Goal: Task Accomplishment & Management: Use online tool/utility

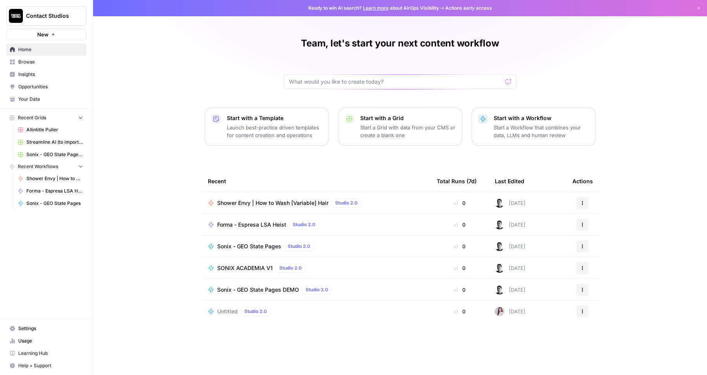
click at [261, 200] on span "Shower Envy | How to Wash [Variable] Hair" at bounding box center [272, 203] width 111 height 8
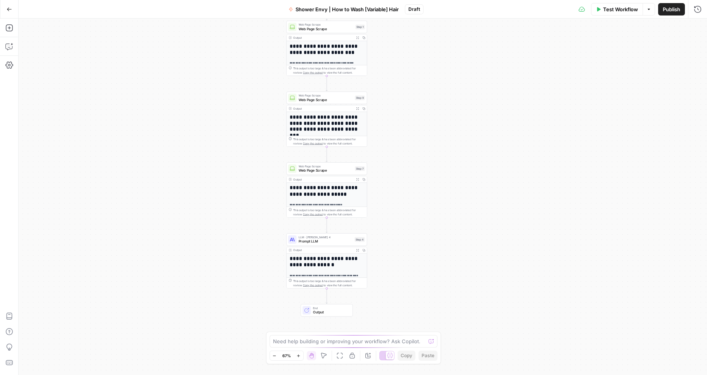
drag, startPoint x: 469, startPoint y: 197, endPoint x: 433, endPoint y: 161, distance: 50.7
click at [433, 161] on div "**********" at bounding box center [363, 197] width 688 height 357
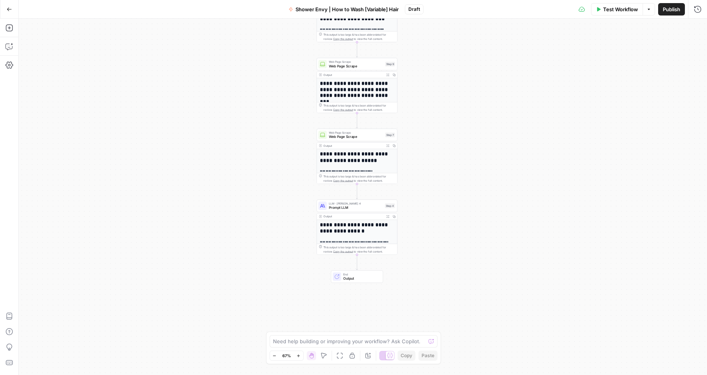
drag, startPoint x: 474, startPoint y: 152, endPoint x: 501, endPoint y: 119, distance: 42.9
click at [501, 119] on div "**********" at bounding box center [363, 197] width 688 height 357
click at [11, 7] on icon "button" at bounding box center [9, 9] width 5 height 5
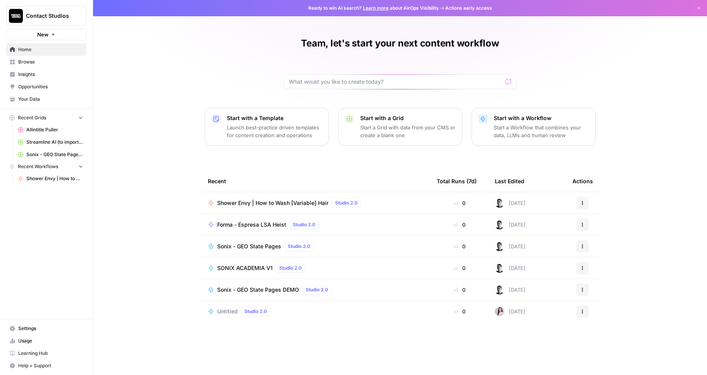
click at [50, 97] on span "Your Data" at bounding box center [50, 99] width 65 height 7
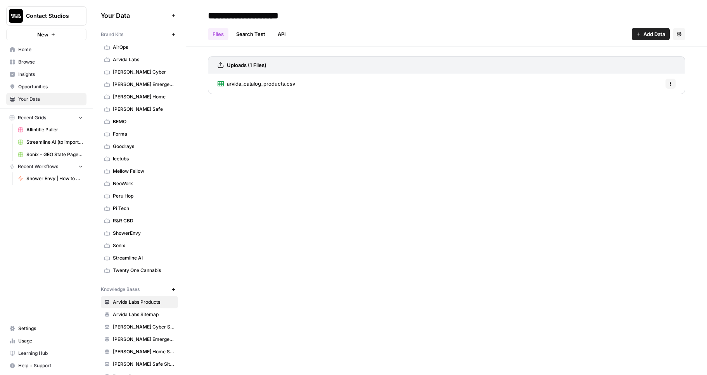
click at [138, 228] on link "ShowerEnvy" at bounding box center [139, 233] width 77 height 12
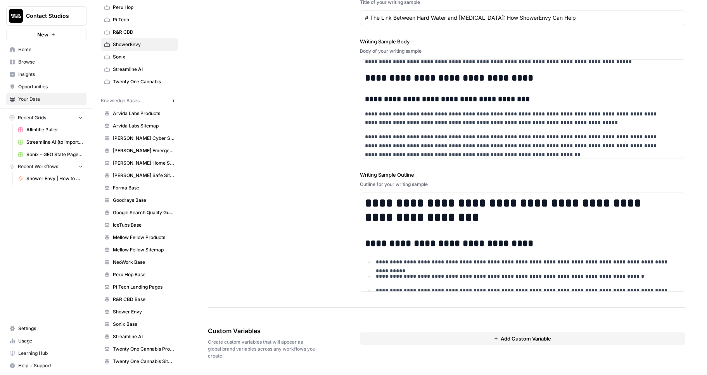
scroll to position [191, 0]
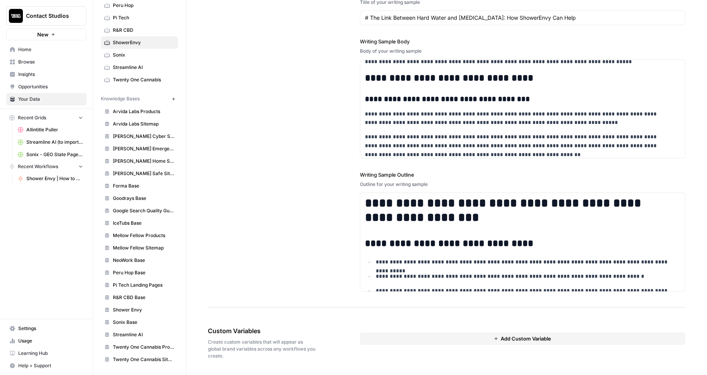
click at [143, 309] on span "Shower Envy" at bounding box center [144, 310] width 62 height 7
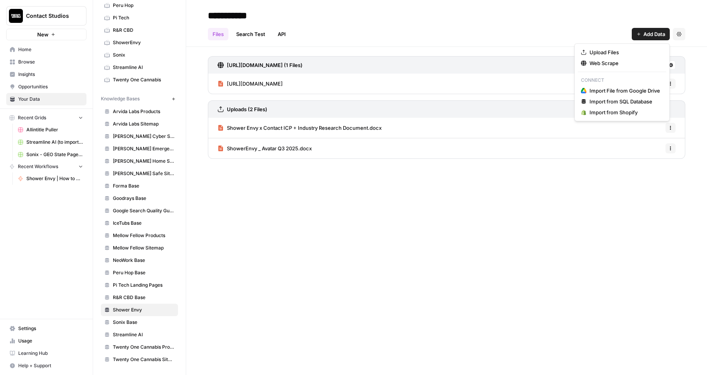
click at [634, 36] on button "Add Data" at bounding box center [651, 34] width 38 height 12
click at [620, 53] on span "Upload Files" at bounding box center [624, 52] width 71 height 8
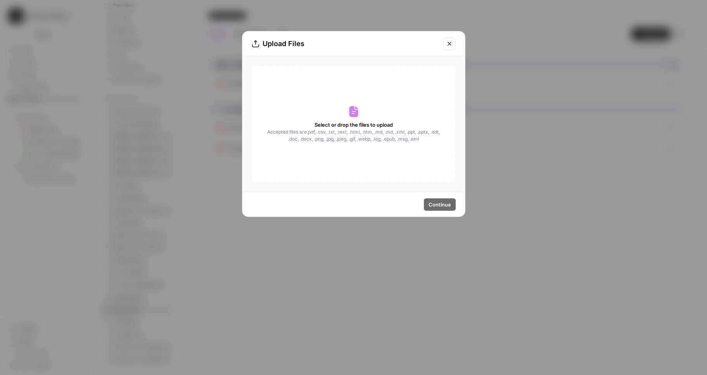
click at [402, 119] on div "Select or drop the files to upload Accepted files are .pdf, .csv, .txt, .text, …" at bounding box center [354, 124] width 204 height 117
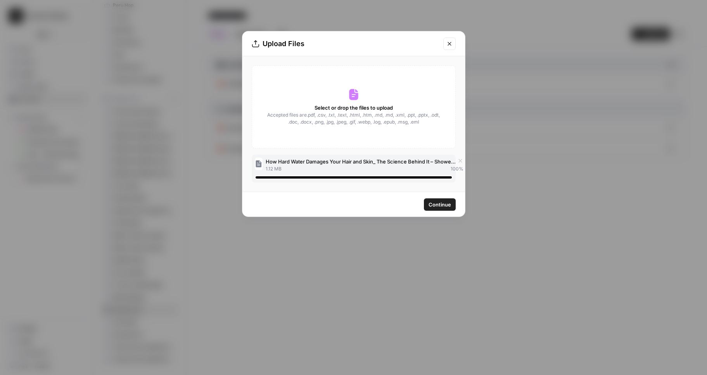
click at [439, 214] on div "Continue" at bounding box center [353, 204] width 223 height 24
click at [437, 202] on span "Continue" at bounding box center [439, 205] width 22 height 8
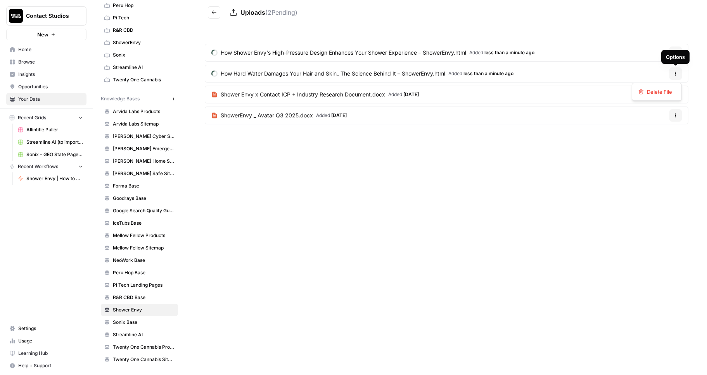
click at [675, 74] on icon "button" at bounding box center [675, 73] width 1 height 1
click at [462, 140] on div "How Shower Envy's High-Pressure Design Enhances Your Shower Experience – Shower…" at bounding box center [446, 85] width 521 height 121
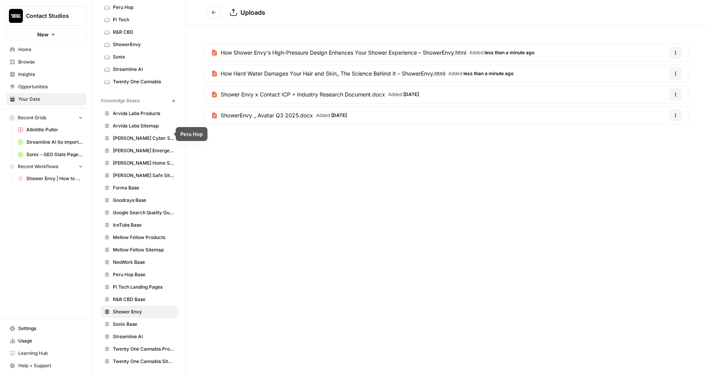
scroll to position [191, 0]
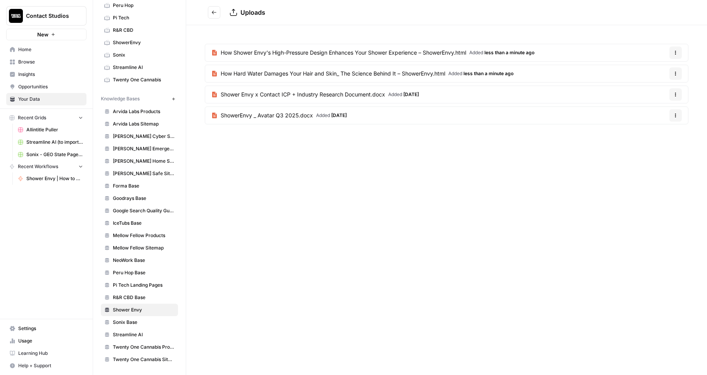
click at [133, 46] on link "ShowerEnvy" at bounding box center [139, 42] width 77 height 12
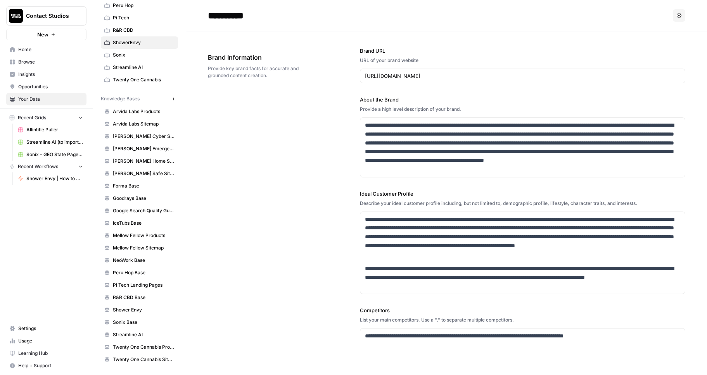
click at [30, 50] on span "Home" at bounding box center [50, 49] width 65 height 7
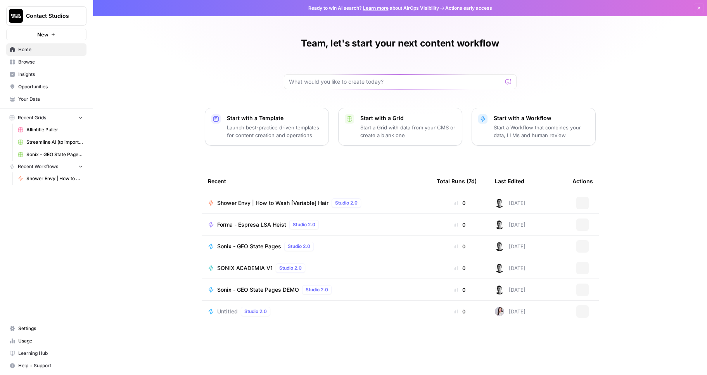
click at [62, 178] on span "Shower Envy | How to Wash [Variable] Hair" at bounding box center [54, 178] width 57 height 7
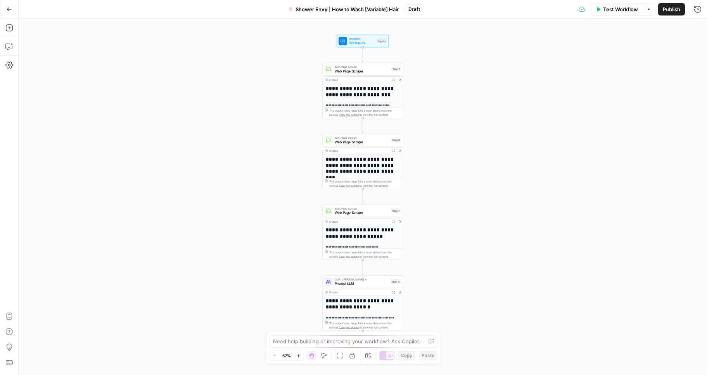
click at [366, 43] on span "Set Inputs" at bounding box center [362, 42] width 26 height 5
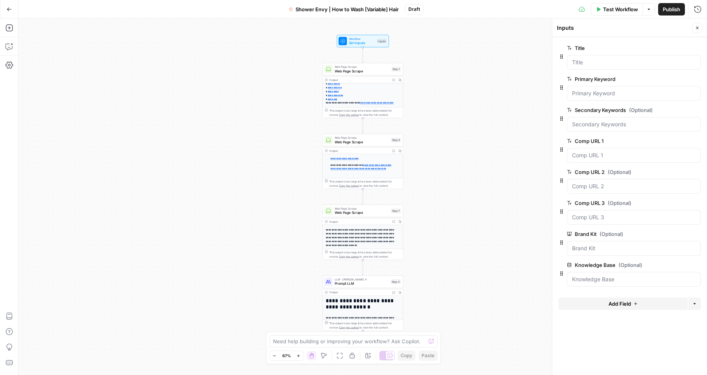
scroll to position [138, 0]
click at [480, 254] on div "**********" at bounding box center [363, 197] width 688 height 357
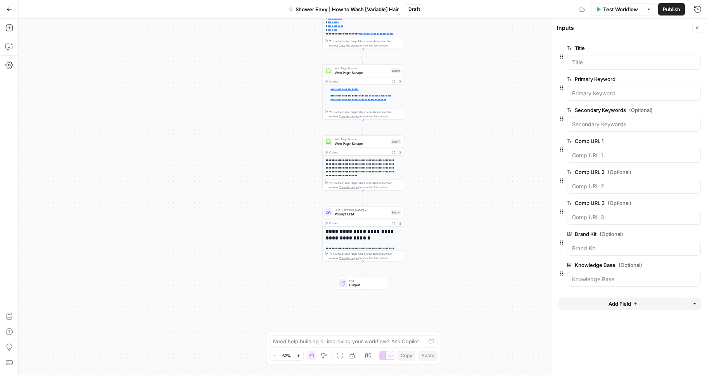
click at [697, 28] on span "E" at bounding box center [696, 26] width 6 height 8
click at [640, 29] on div "Inputs" at bounding box center [623, 28] width 133 height 8
click at [694, 27] on button "Close" at bounding box center [697, 28] width 10 height 10
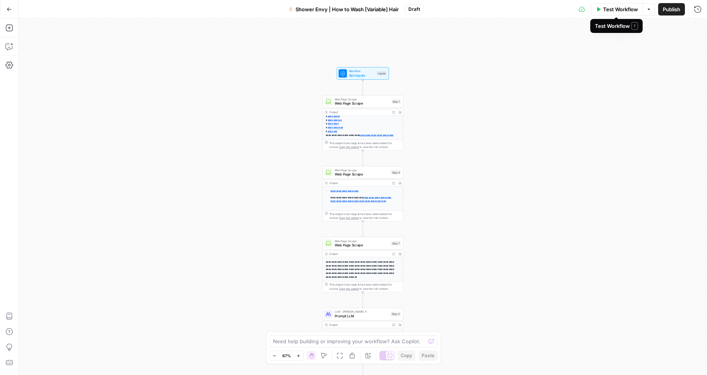
click at [628, 10] on span "Test Workflow" at bounding box center [620, 9] width 35 height 8
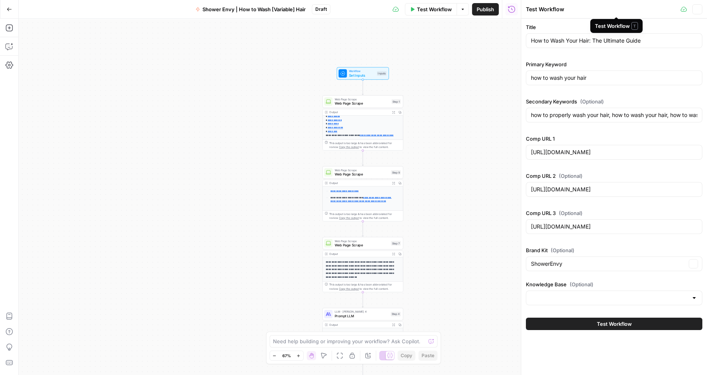
type input "Shower Envy"
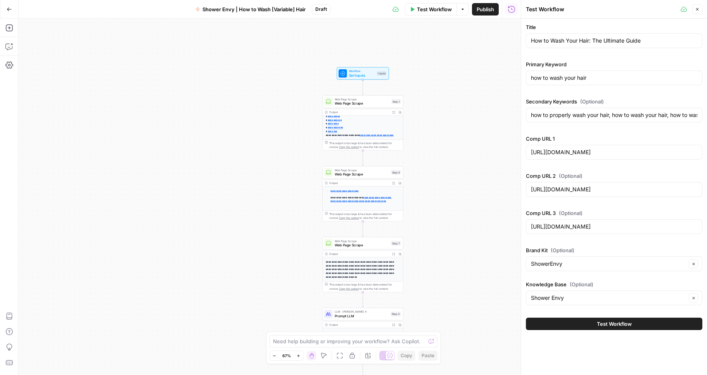
click at [622, 327] on span "Test Workflow" at bounding box center [614, 324] width 35 height 8
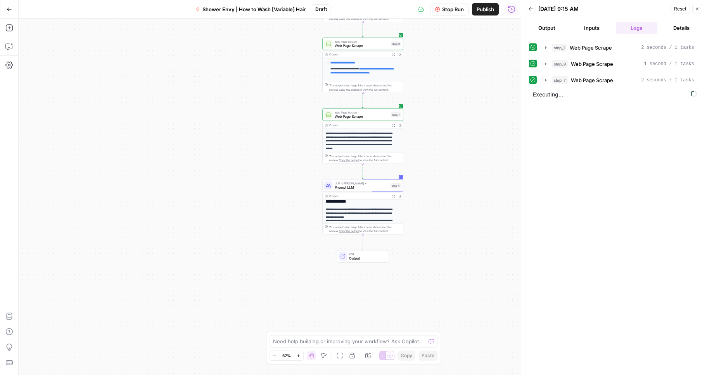
scroll to position [115, 0]
click at [299, 357] on icon "button" at bounding box center [298, 356] width 4 height 4
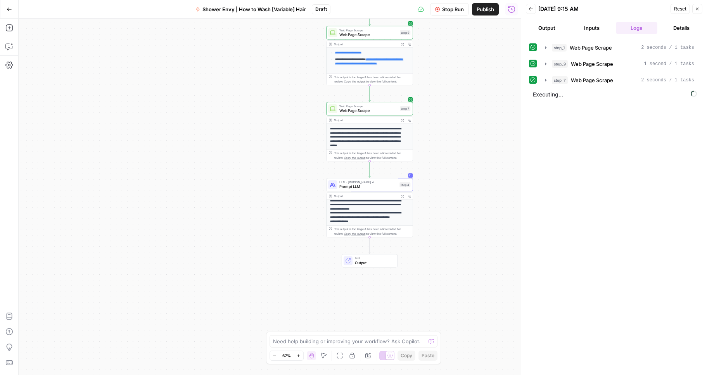
click at [299, 357] on icon "button" at bounding box center [298, 356] width 4 height 4
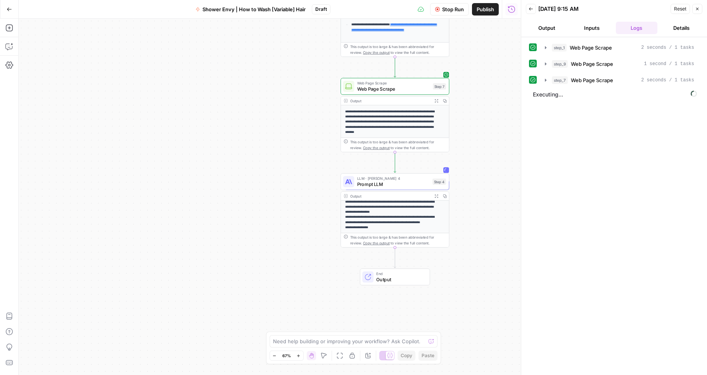
click at [299, 357] on icon "button" at bounding box center [298, 356] width 4 height 4
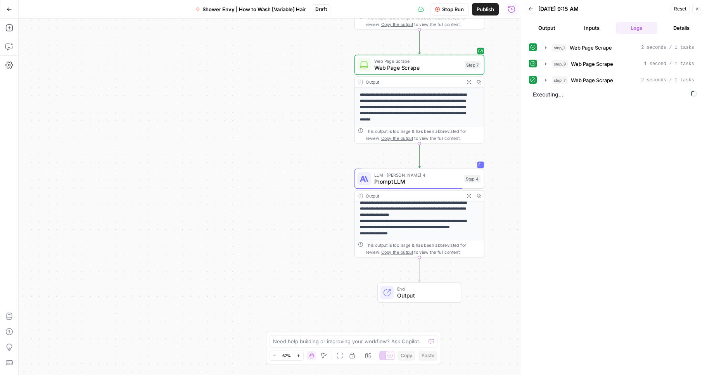
click at [299, 357] on icon "button" at bounding box center [298, 356] width 4 height 4
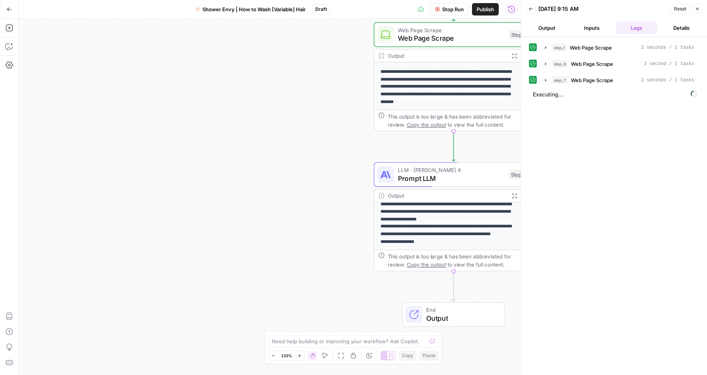
click at [295, 351] on button "Zoom In" at bounding box center [299, 355] width 9 height 9
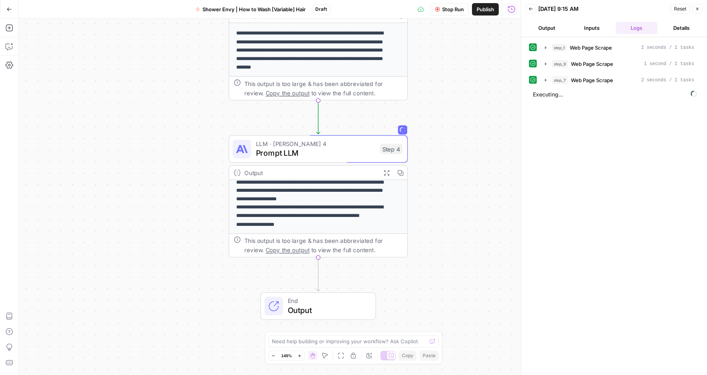
drag, startPoint x: 335, startPoint y: 311, endPoint x: 149, endPoint y: 297, distance: 187.0
click at [149, 297] on div "**********" at bounding box center [270, 197] width 502 height 357
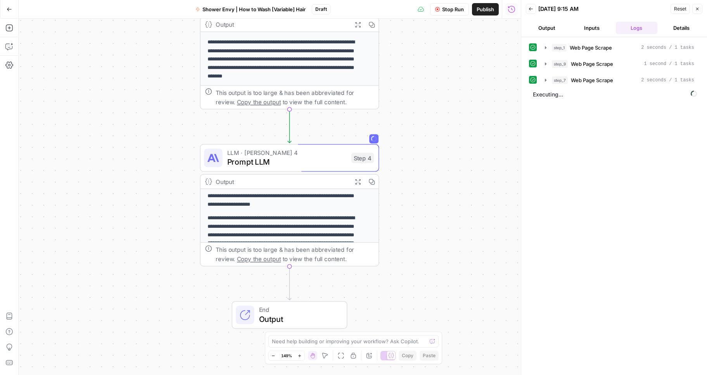
scroll to position [51, 0]
click at [547, 33] on button "Output" at bounding box center [547, 28] width 42 height 12
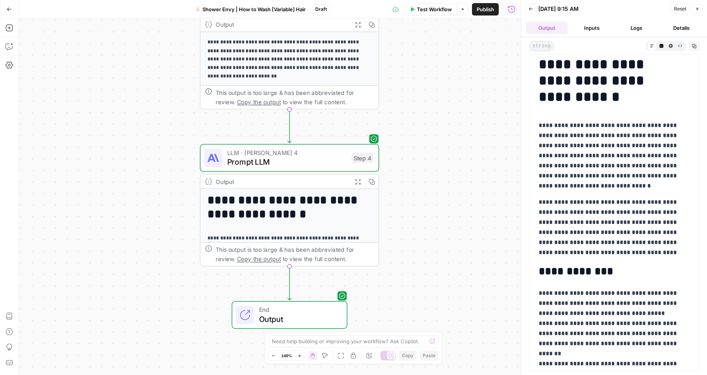
scroll to position [0, 0]
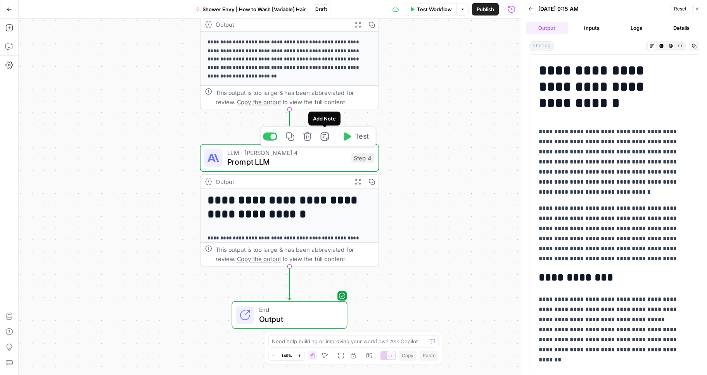
click at [318, 158] on span "Prompt LLM" at bounding box center [286, 162] width 119 height 12
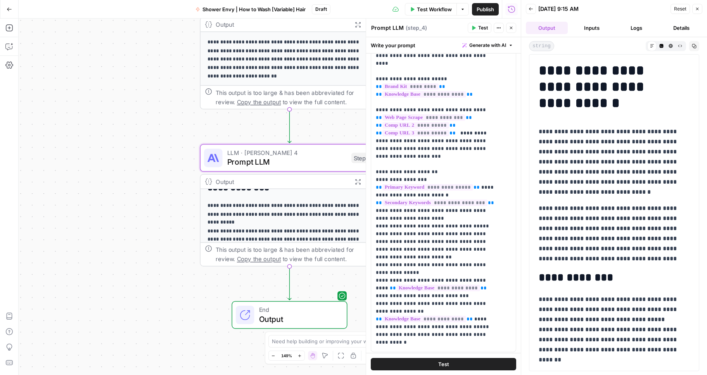
scroll to position [61, 0]
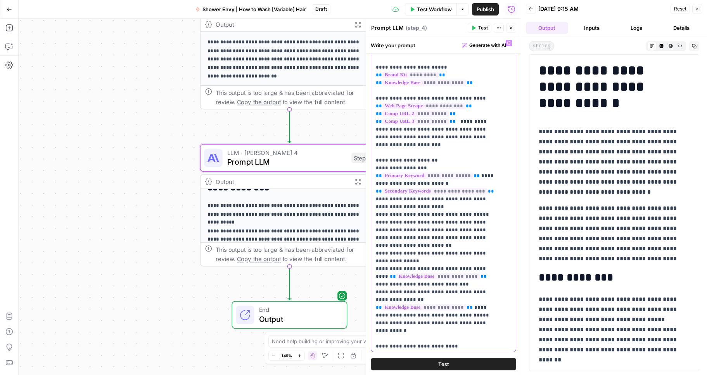
drag, startPoint x: 416, startPoint y: 191, endPoint x: 490, endPoint y: 207, distance: 75.7
paste div
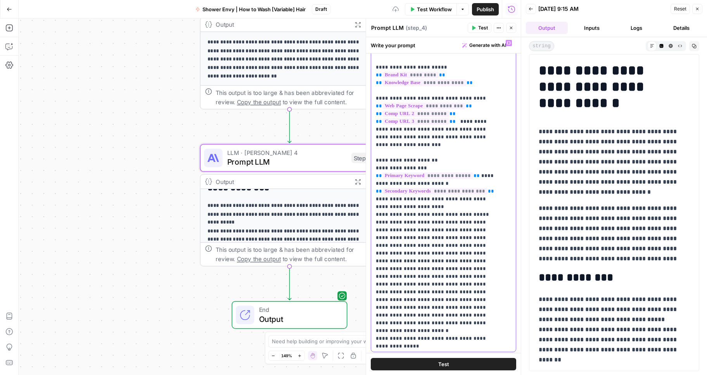
click at [693, 44] on icon "button" at bounding box center [694, 46] width 5 height 5
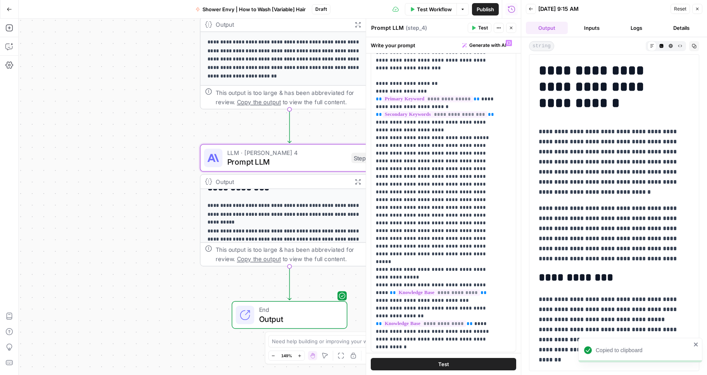
scroll to position [140, 0]
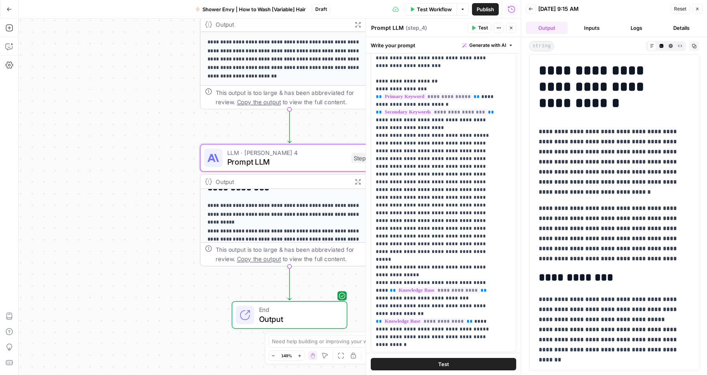
click at [447, 364] on button "Test" at bounding box center [443, 364] width 145 height 12
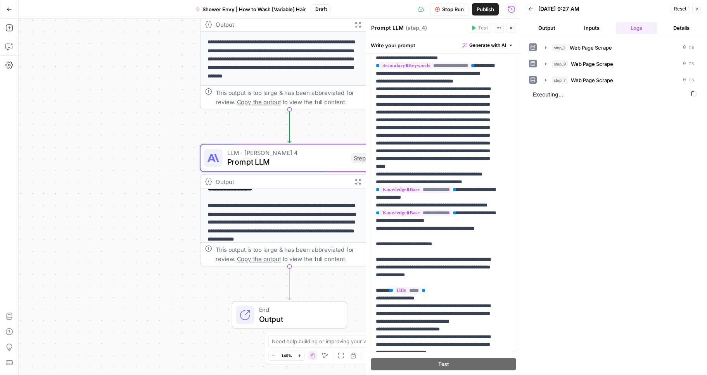
click at [548, 25] on button "Output" at bounding box center [547, 28] width 42 height 12
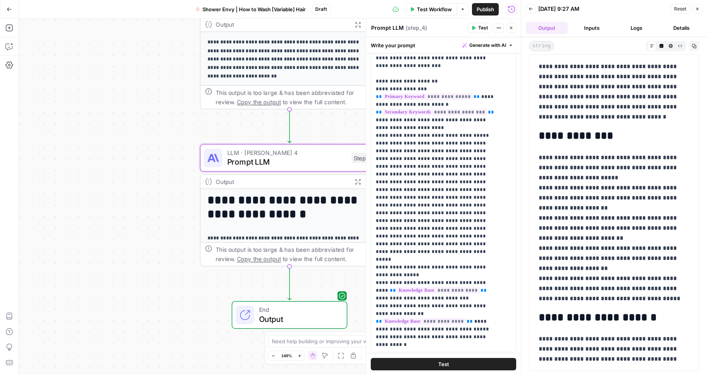
scroll to position [227, 0]
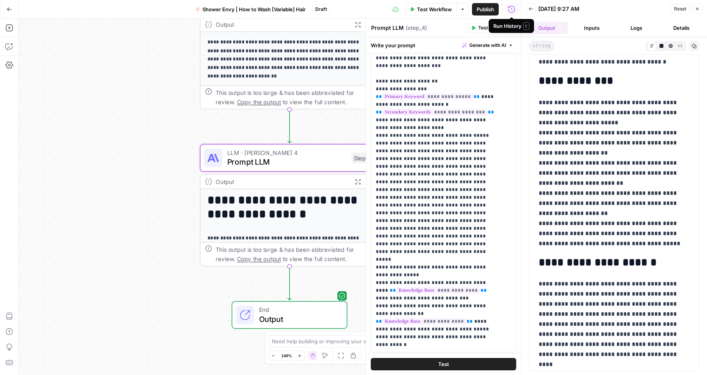
click at [696, 47] on icon "button" at bounding box center [694, 46] width 4 height 4
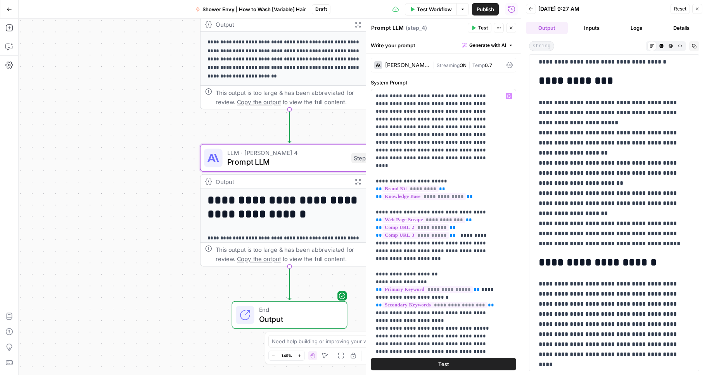
scroll to position [0, 0]
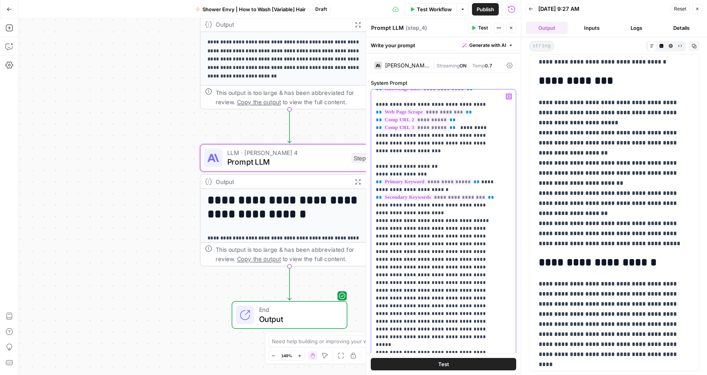
scroll to position [122, 0]
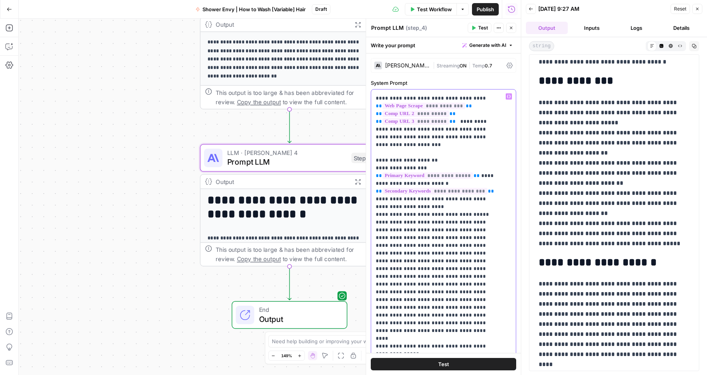
scroll to position [112, 0]
drag, startPoint x: 442, startPoint y: 285, endPoint x: 385, endPoint y: 195, distance: 106.8
copy p "**********"
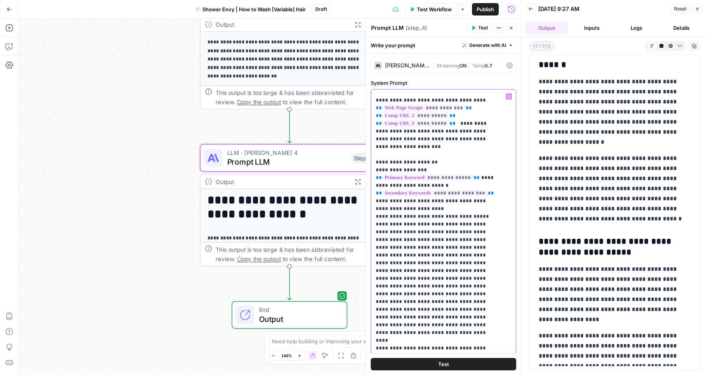
scroll to position [686, 0]
